Goal: Task Accomplishment & Management: Use online tool/utility

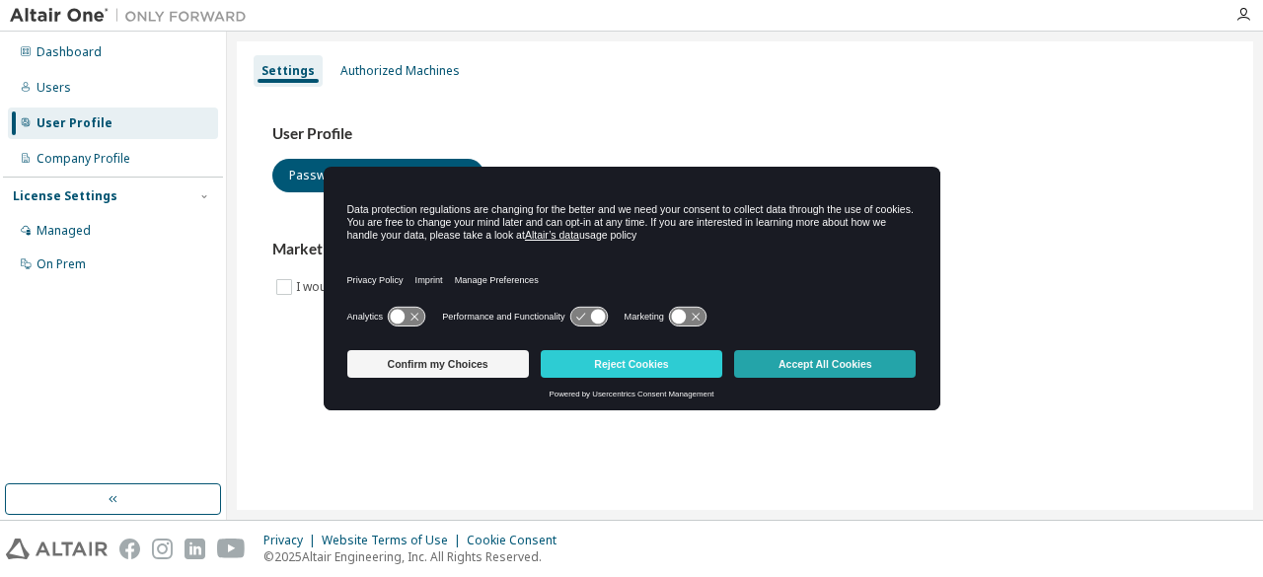
click at [812, 366] on button "Accept All Cookies" at bounding box center [825, 364] width 182 height 28
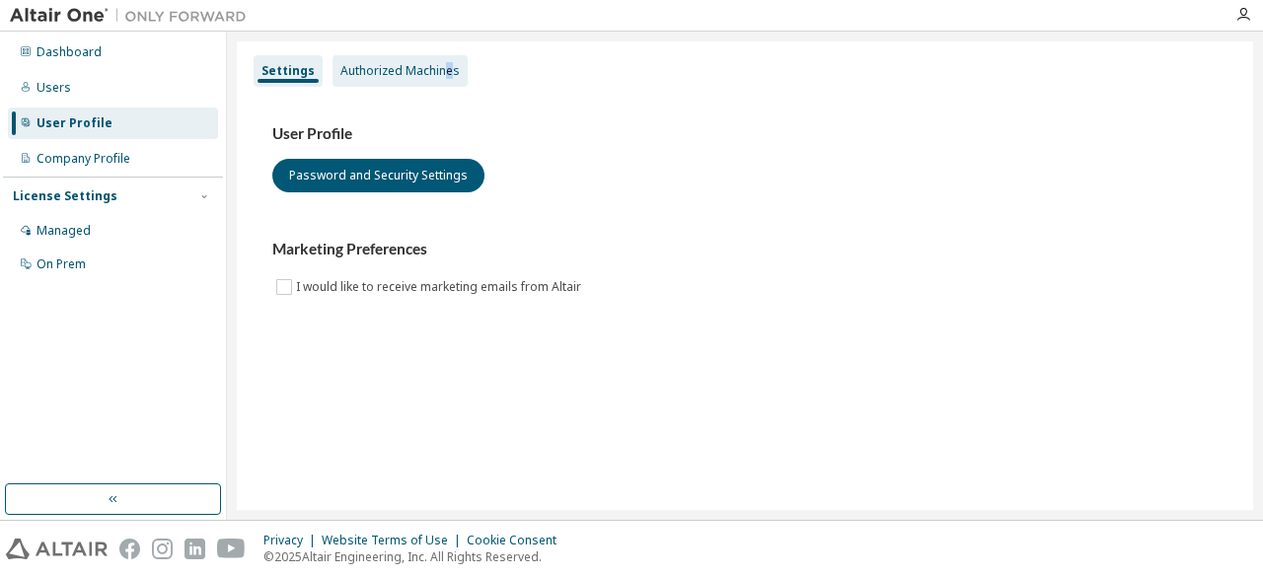
click at [443, 76] on div "Authorized Machines" at bounding box center [399, 71] width 119 height 16
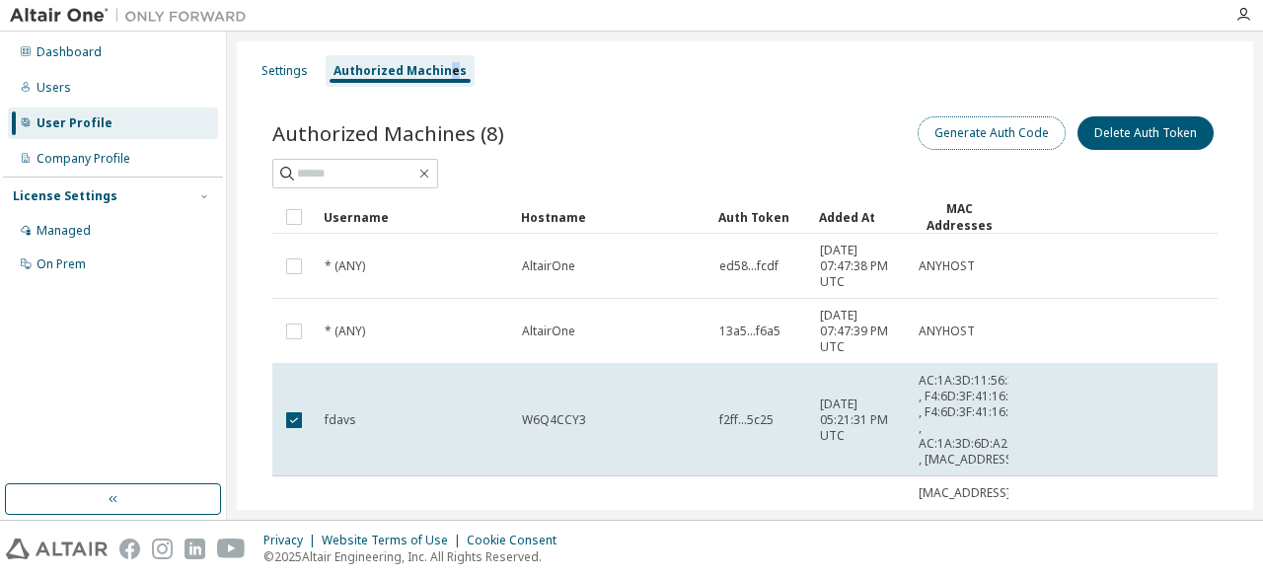
click at [982, 140] on button "Generate Auth Code" at bounding box center [992, 133] width 148 height 34
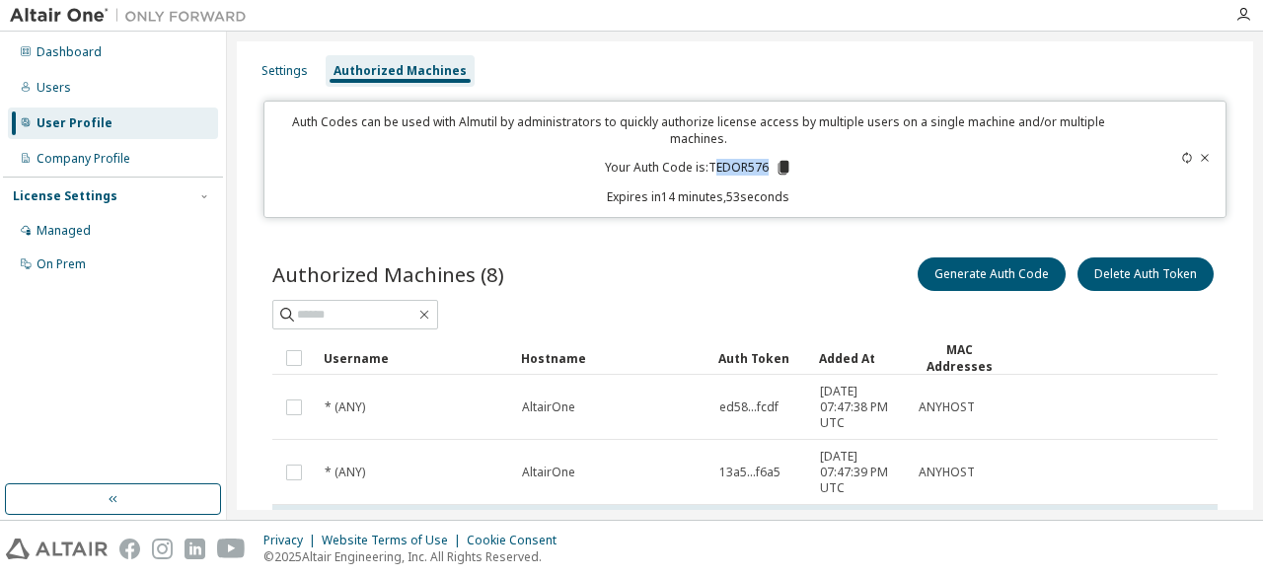
drag, startPoint x: 765, startPoint y: 168, endPoint x: 710, endPoint y: 167, distance: 54.3
click at [710, 167] on p "Your Auth Code is: TEDOR576" at bounding box center [698, 168] width 187 height 18
click at [778, 165] on icon at bounding box center [783, 168] width 11 height 14
